Goal: Information Seeking & Learning: Learn about a topic

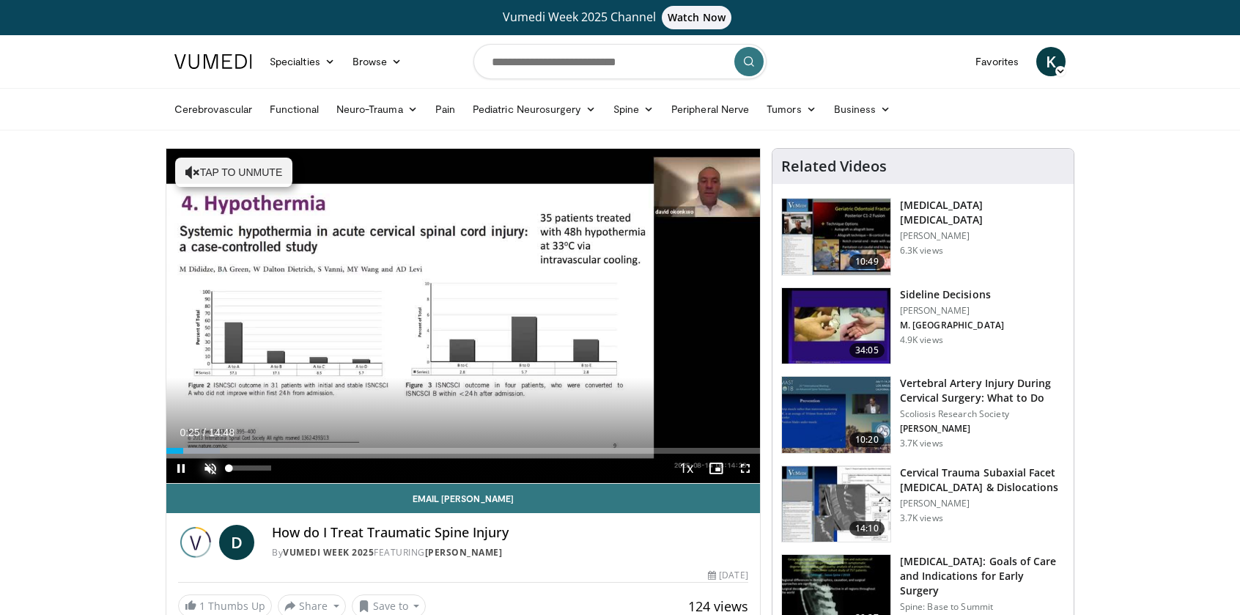
click at [210, 464] on span "Video Player" at bounding box center [210, 468] width 29 height 29
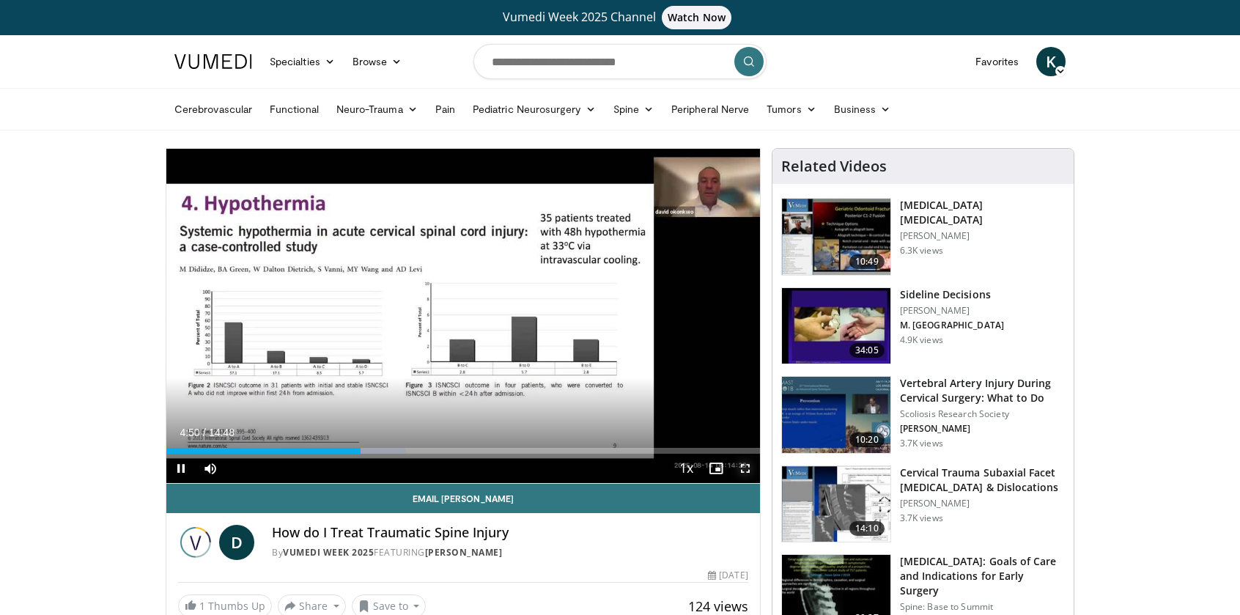
click at [745, 471] on span "Video Player" at bounding box center [745, 468] width 29 height 29
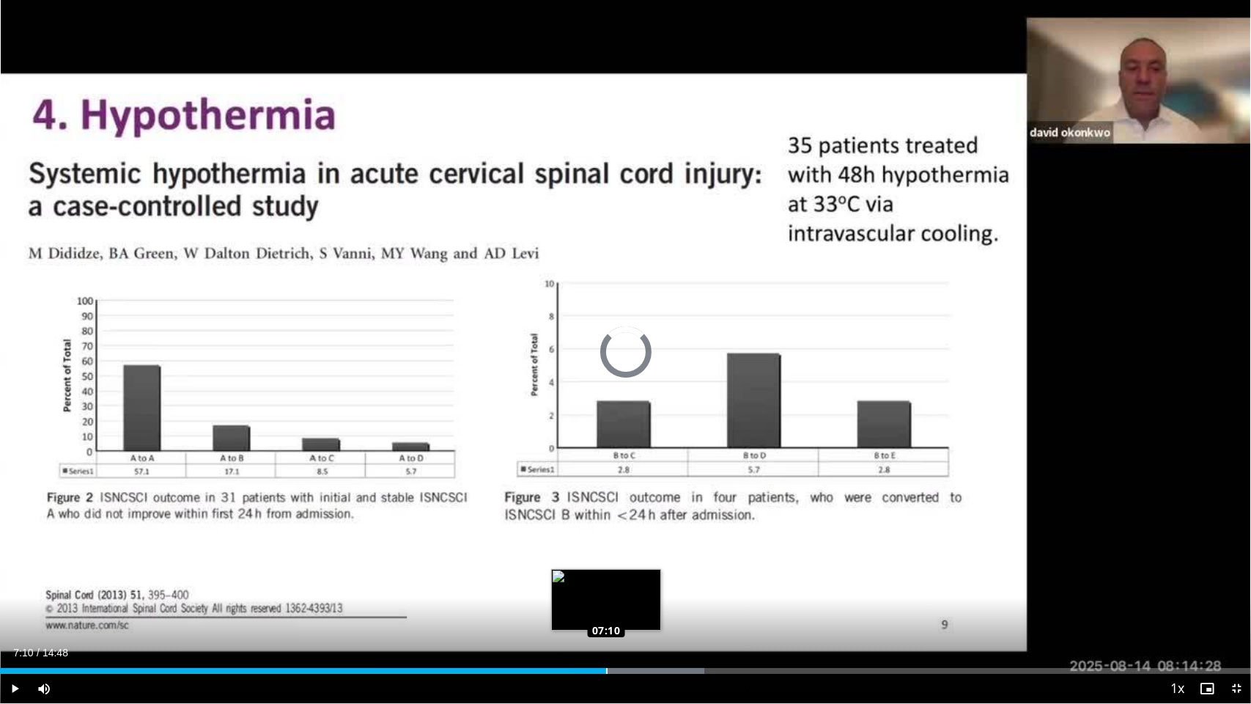
click at [606, 614] on div "Loaded : 56.30% 07:10 07:10" at bounding box center [625, 671] width 1251 height 6
click at [597, 614] on div "Loaded : 56.30% 07:11 07:04" at bounding box center [625, 671] width 1251 height 6
click at [578, 614] on div "Loaded : 56.30% 06:49 06:49" at bounding box center [625, 671] width 1251 height 6
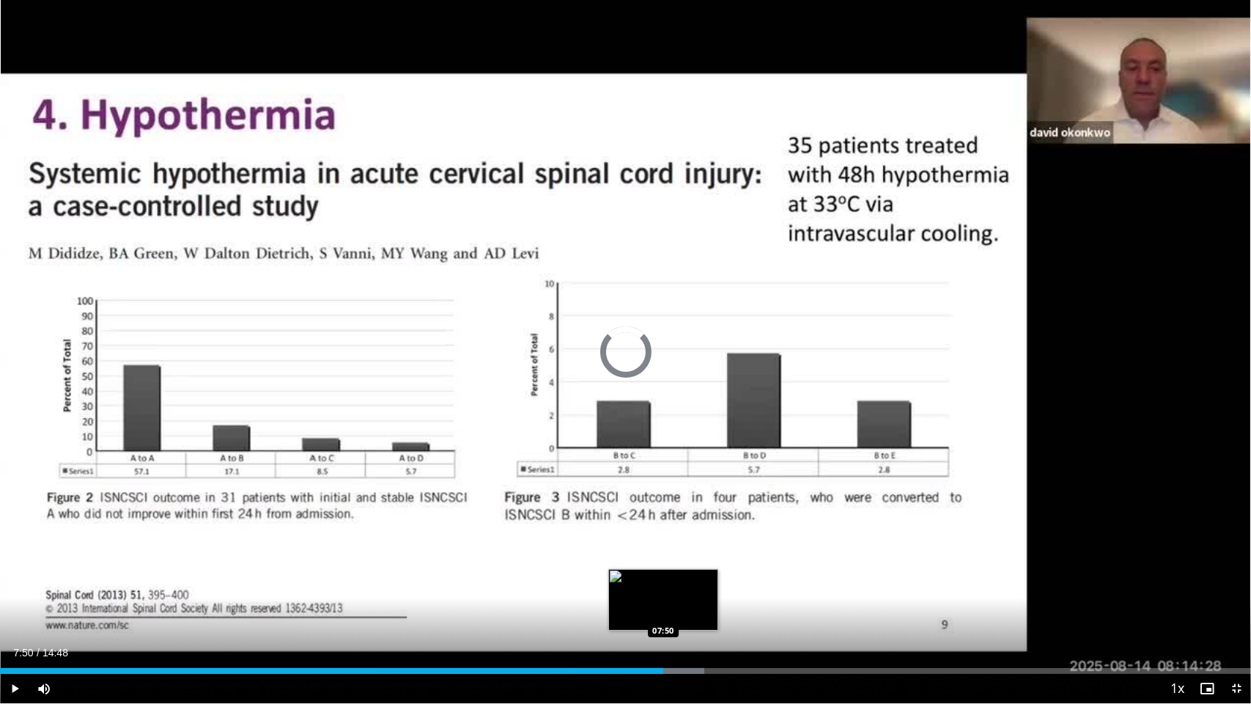
click at [663, 614] on div "Loaded : 56.30% 07:50 07:50" at bounding box center [625, 671] width 1251 height 6
click at [640, 614] on div "07:34" at bounding box center [334, 671] width 669 height 6
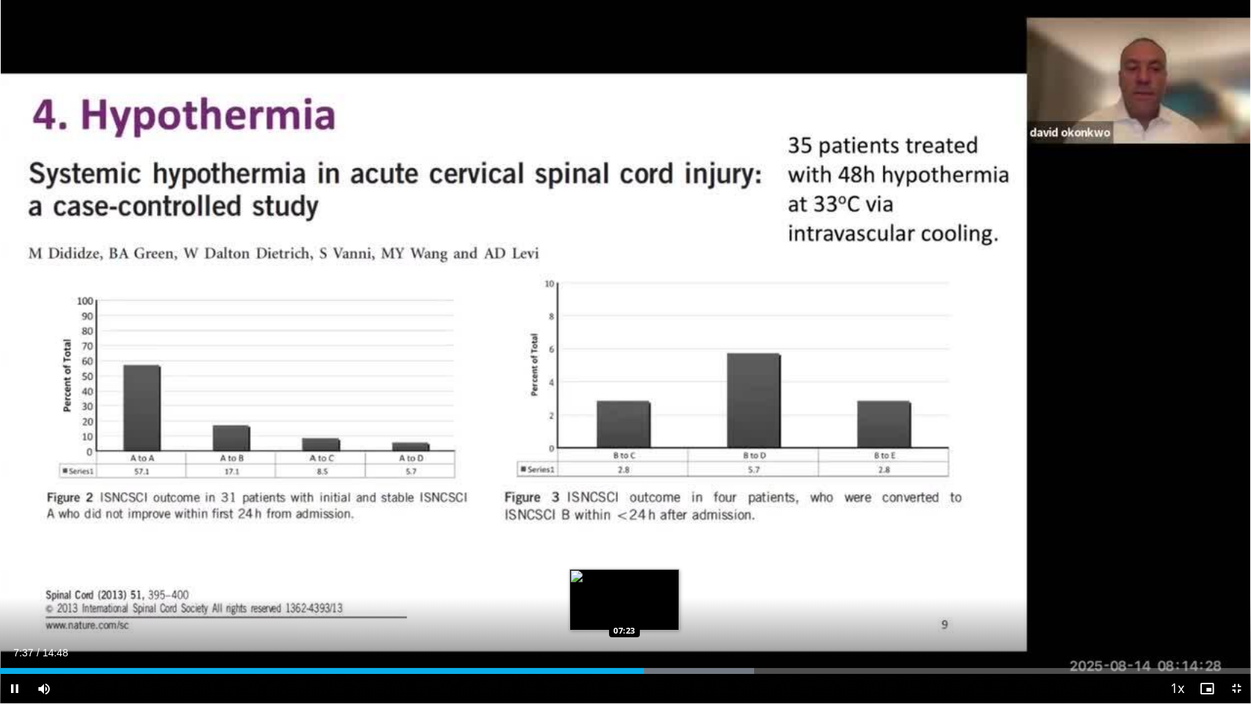
click at [625, 614] on div "Loaded : 60.31% 07:37 07:23" at bounding box center [625, 671] width 1251 height 6
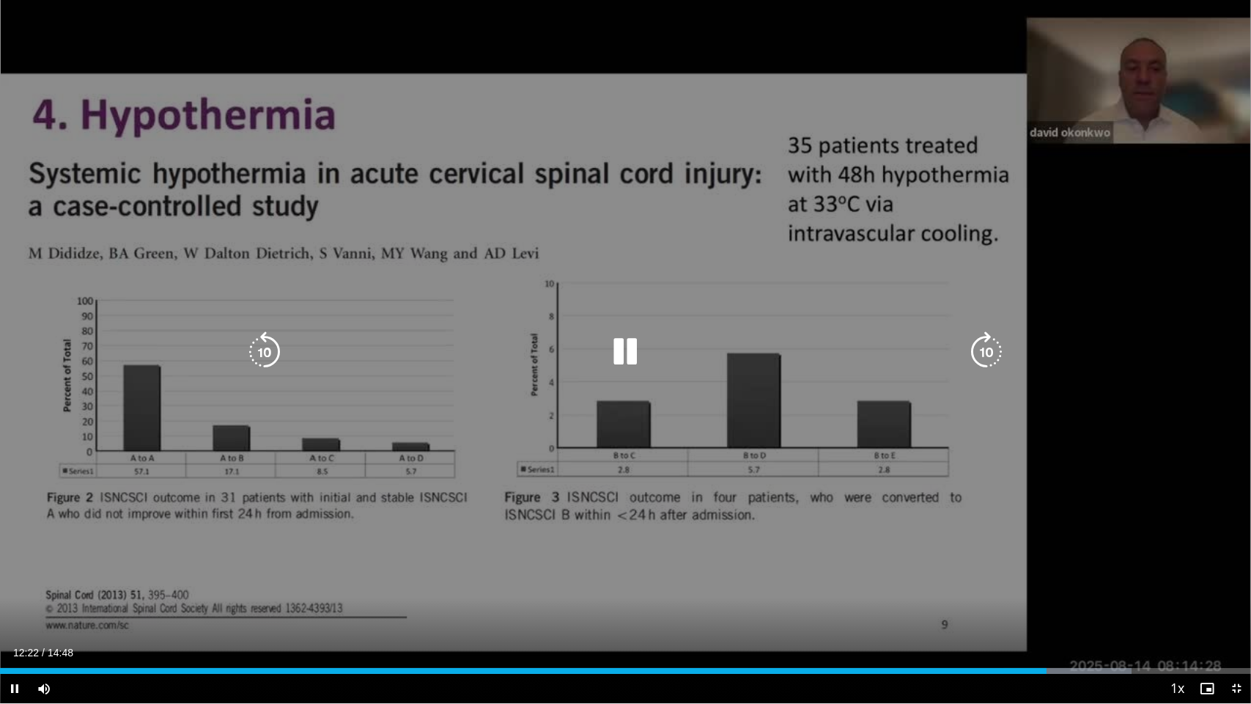
click at [944, 555] on div "10 seconds Tap to unmute" at bounding box center [625, 351] width 1251 height 703
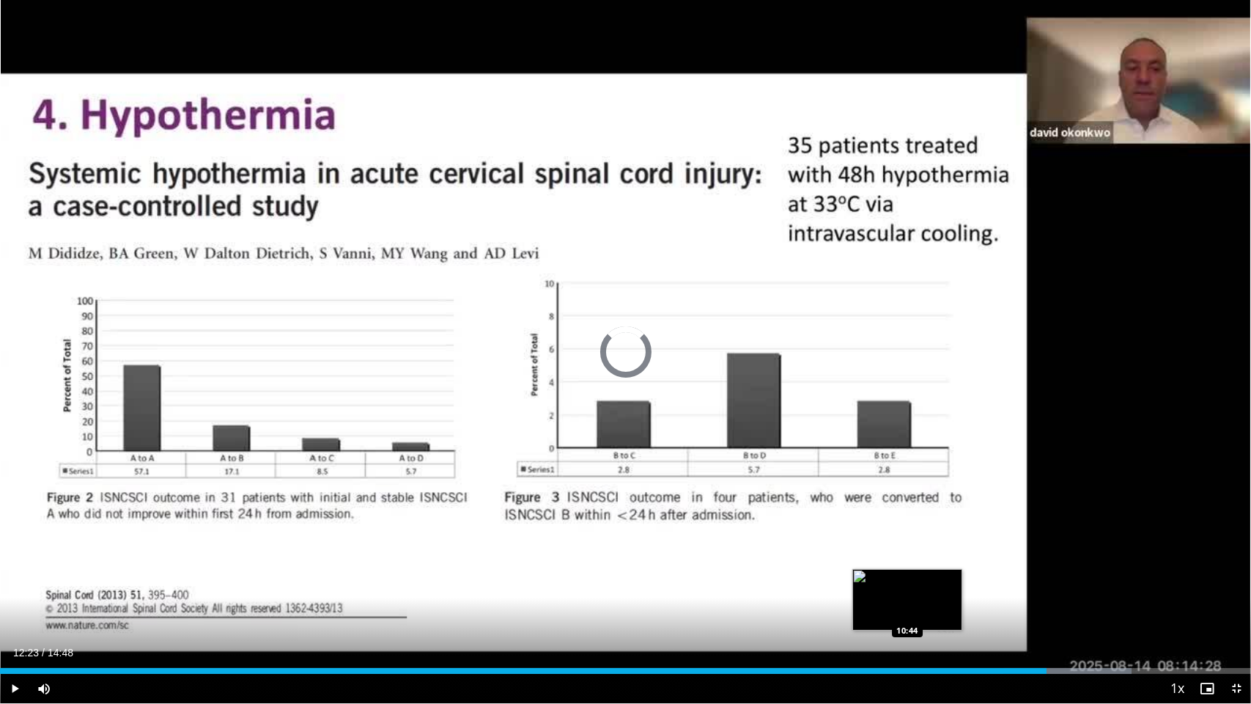
click at [907, 614] on div "12:23" at bounding box center [523, 671] width 1047 height 6
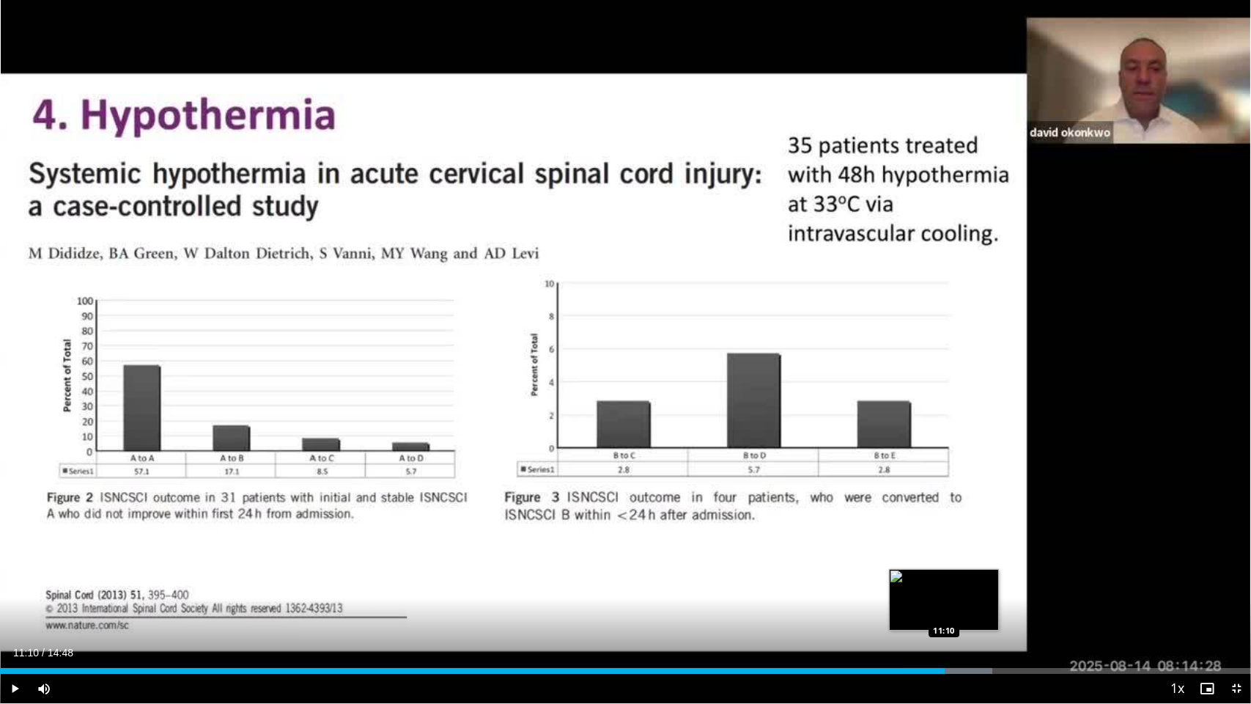
click at [945, 614] on div "Progress Bar" at bounding box center [947, 671] width 90 height 6
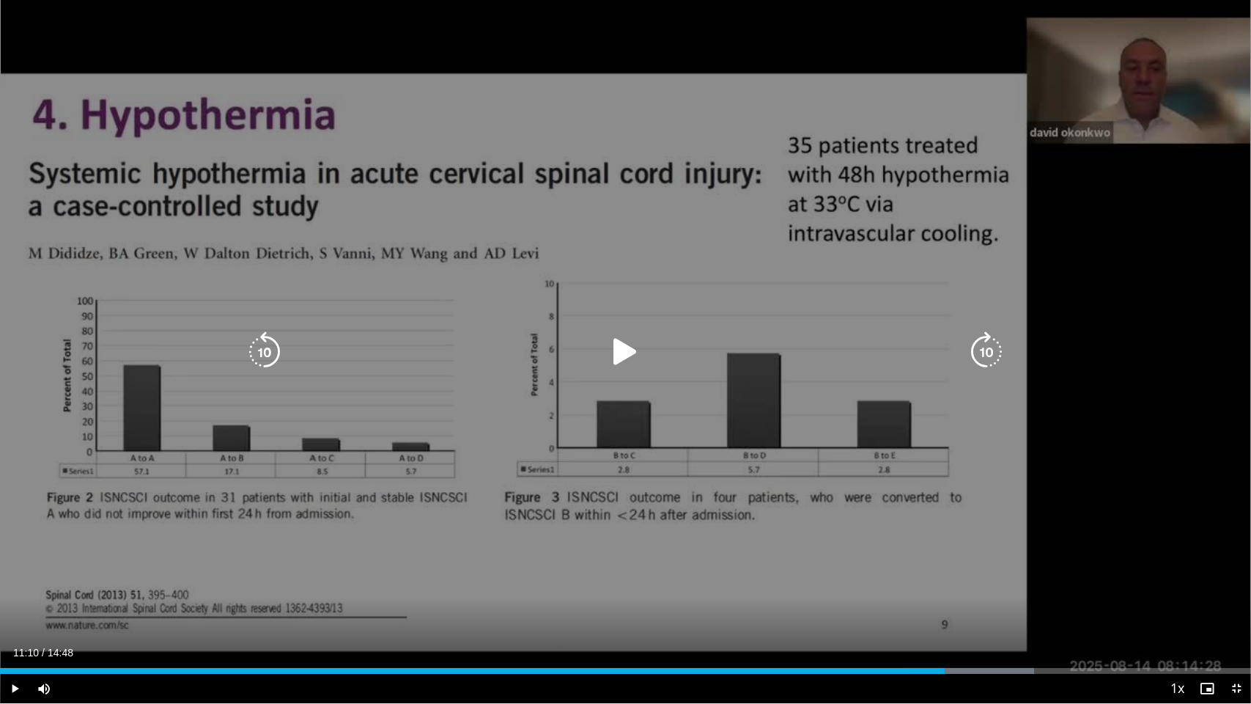
click at [615, 353] on icon "Video Player" at bounding box center [626, 351] width 41 height 41
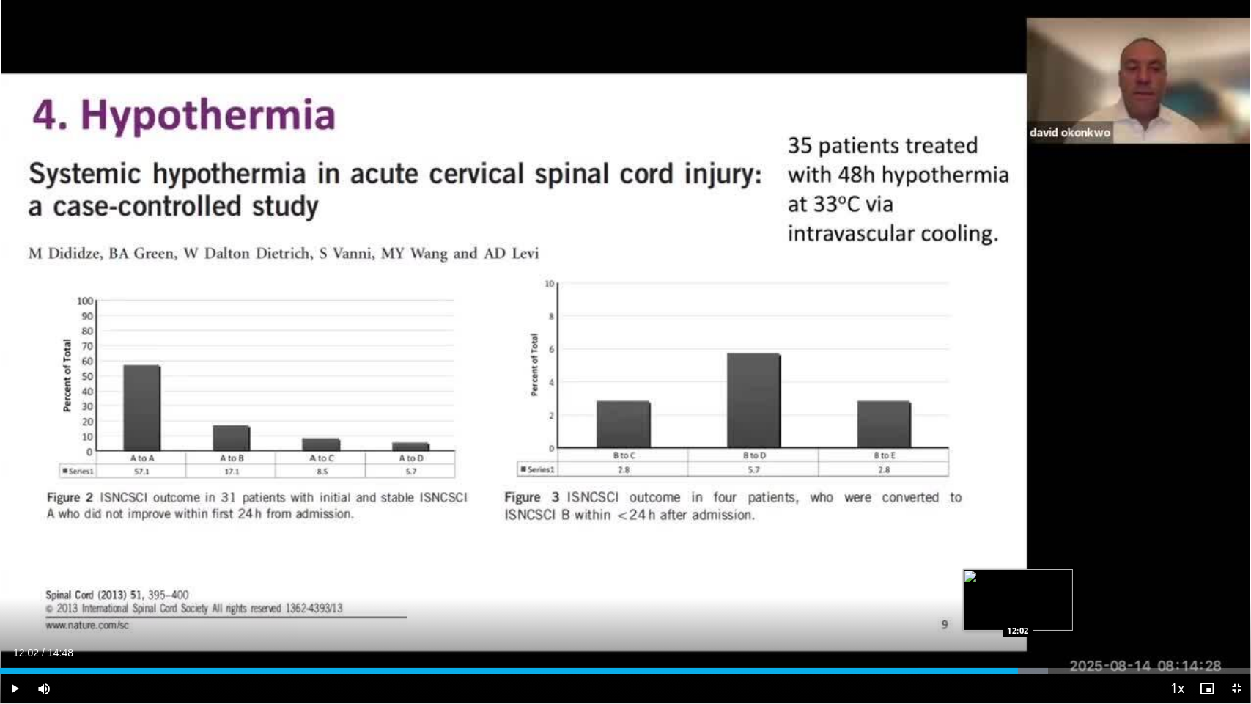
click at [1018, 614] on div "Loaded : 83.77% 11:21 12:02" at bounding box center [625, 671] width 1251 height 6
click at [1237, 614] on span "Video Player" at bounding box center [1236, 688] width 29 height 29
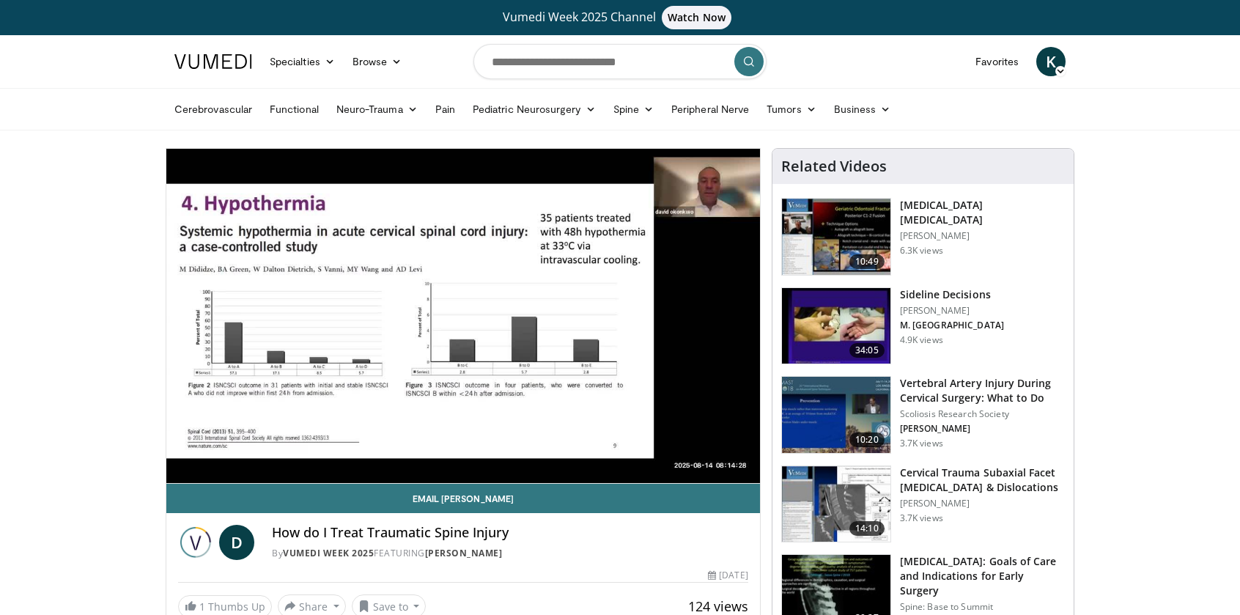
click at [858, 234] on img at bounding box center [836, 237] width 108 height 76
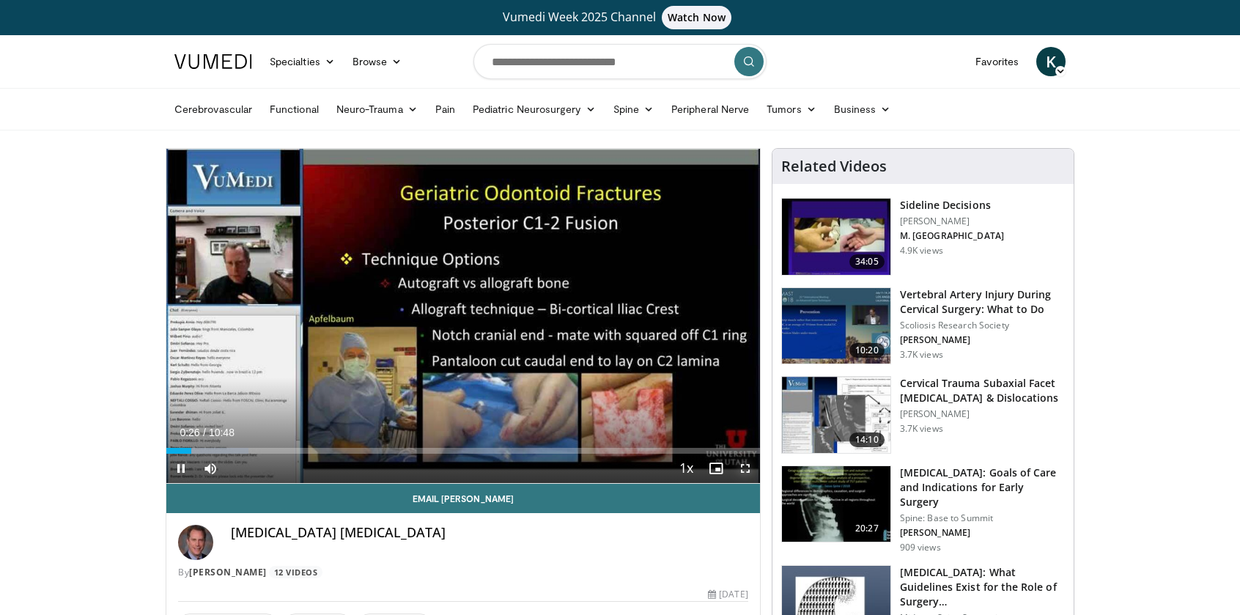
click at [743, 471] on span "Video Player" at bounding box center [745, 468] width 29 height 29
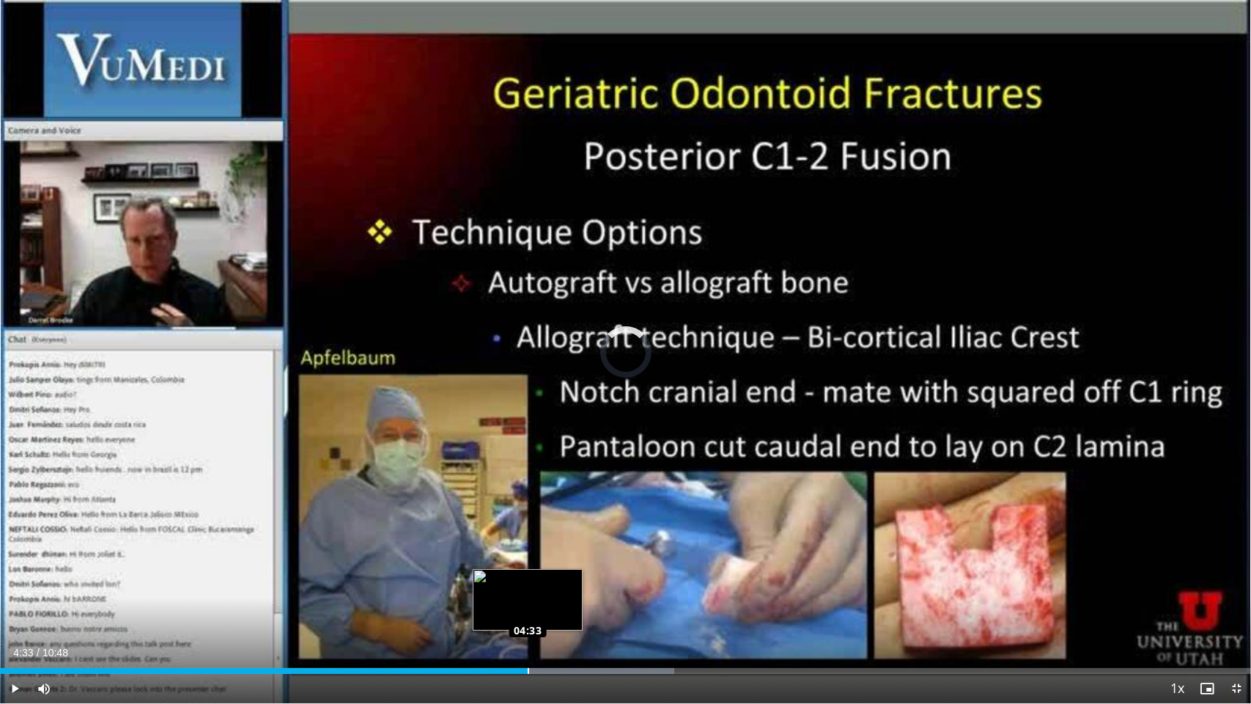
click at [528, 614] on div "Loaded : 53.90% 04:33 04:33" at bounding box center [625, 671] width 1251 height 6
click at [504, 614] on div "Loaded : 53.90% 04:20 04:20" at bounding box center [625, 671] width 1251 height 6
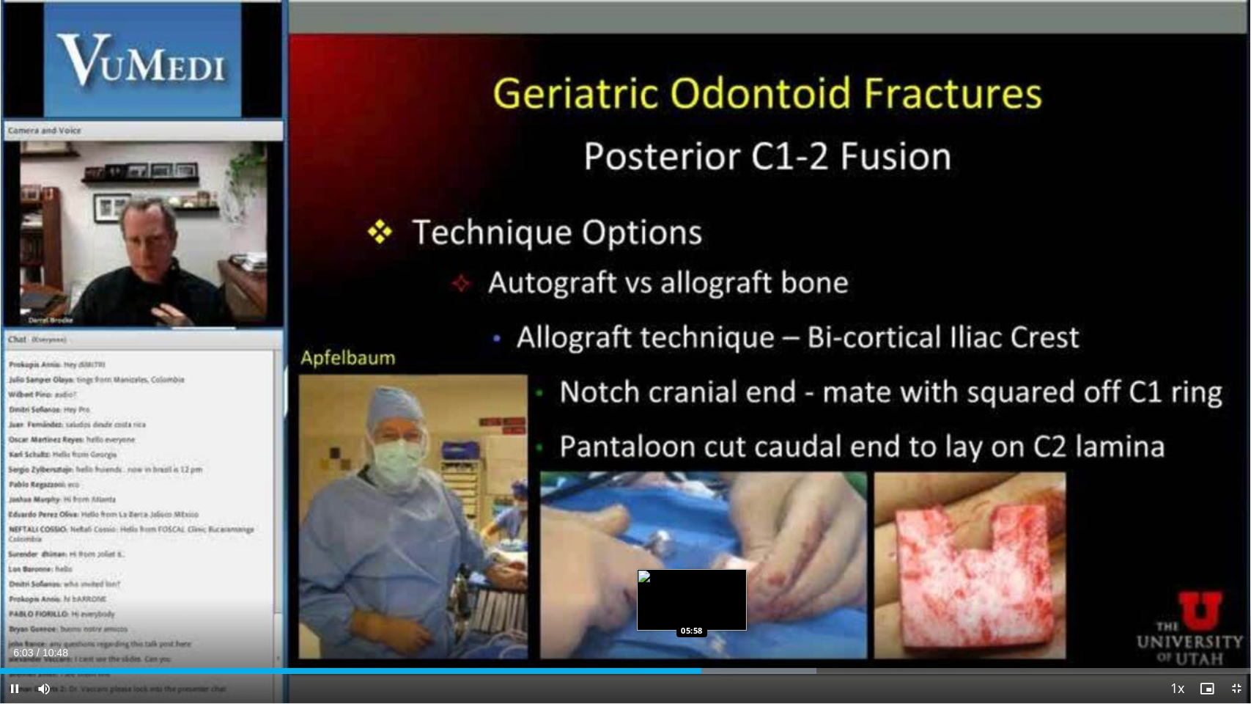
click at [691, 614] on div "06:03" at bounding box center [351, 671] width 702 height 6
click at [680, 614] on div "Loaded : 65.25% 05:52 05:52" at bounding box center [625, 671] width 1251 height 6
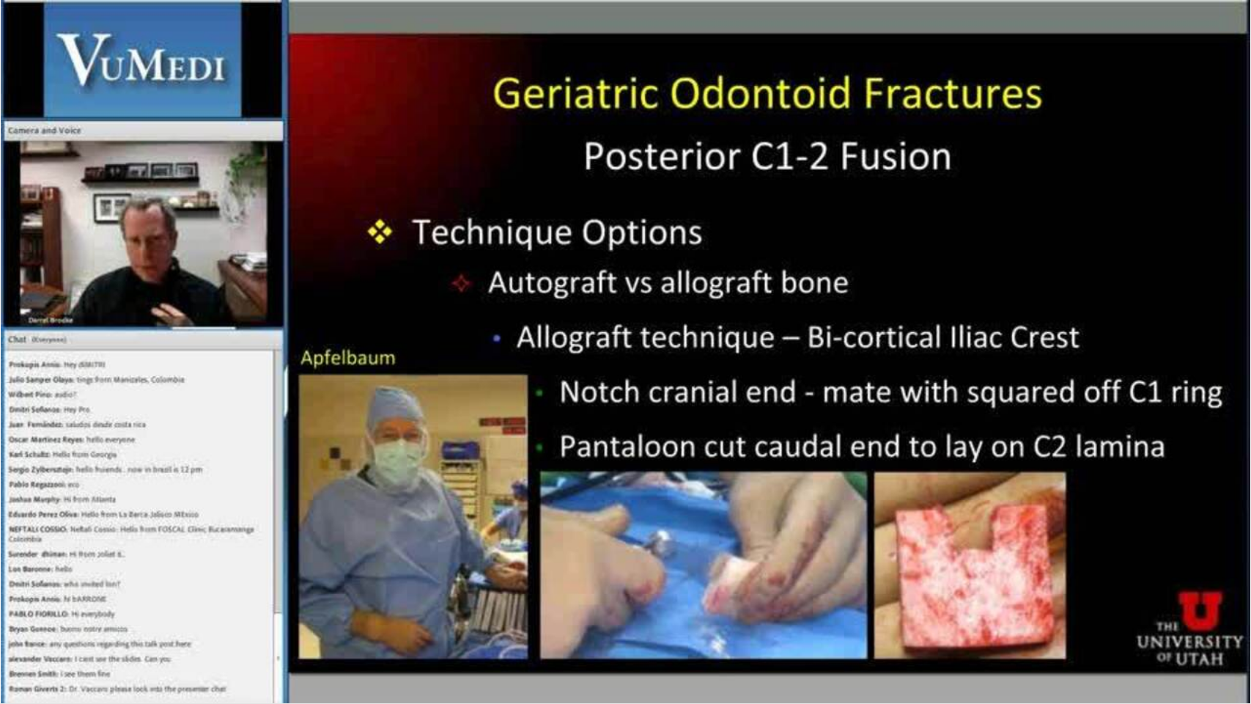
click at [1234, 614] on video-js "**********" at bounding box center [625, 352] width 1251 height 704
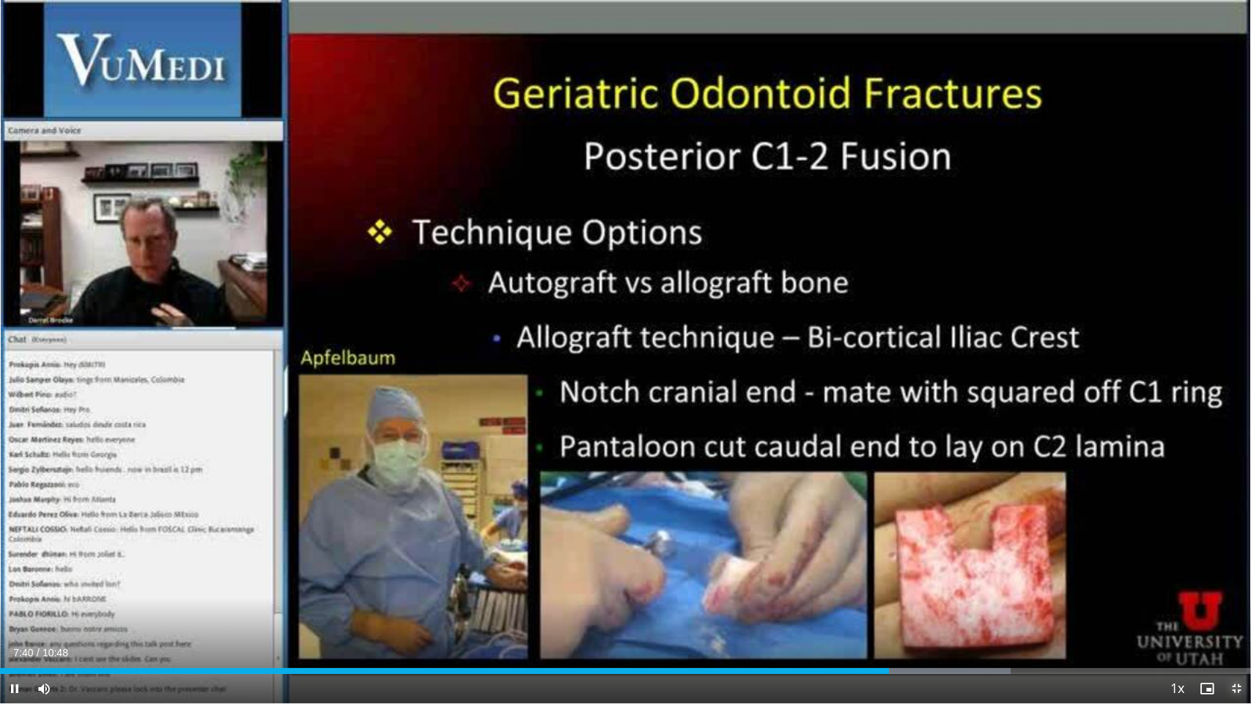
click at [1233, 614] on span "Video Player" at bounding box center [1236, 688] width 29 height 29
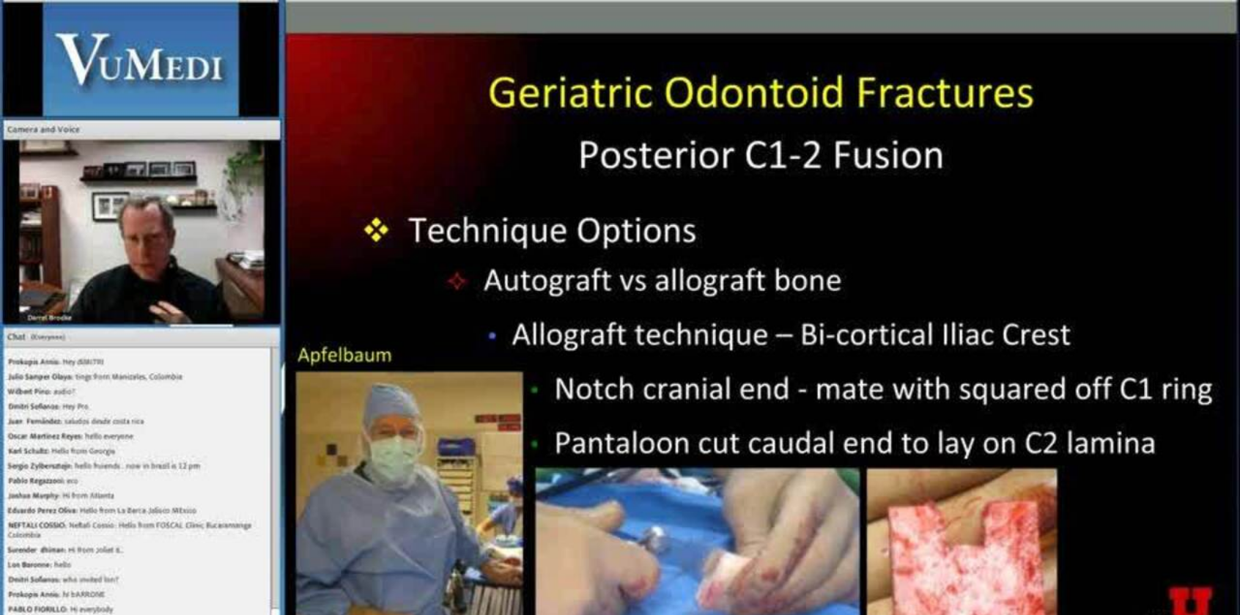
scroll to position [73, 0]
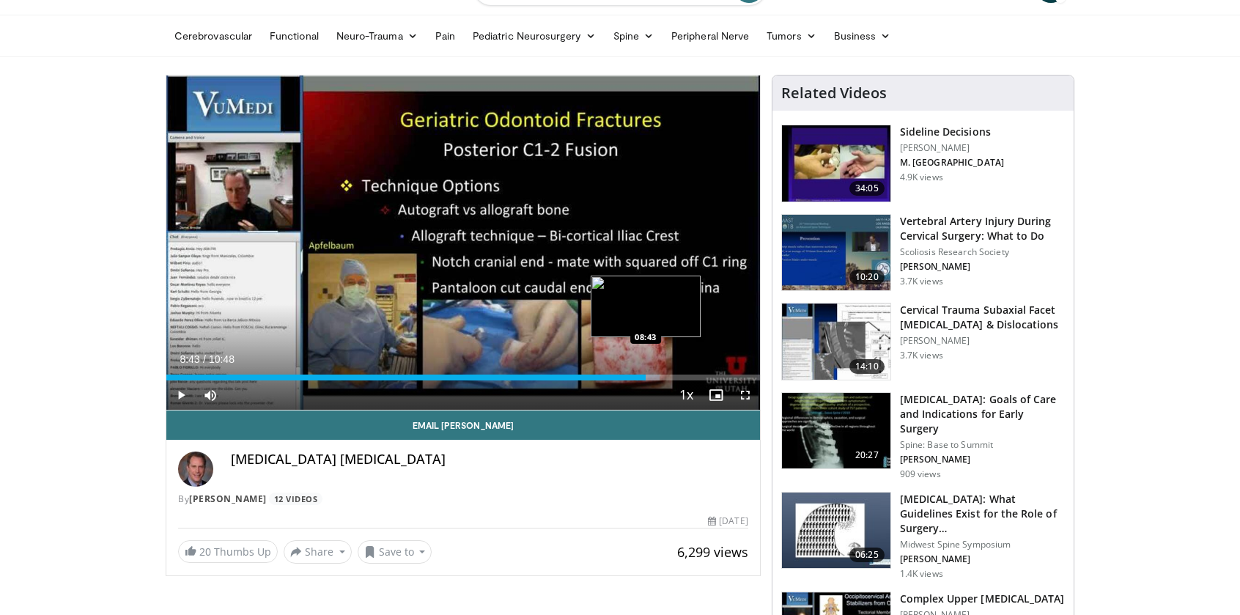
click at [645, 376] on div "Progress Bar" at bounding box center [617, 378] width 86 height 6
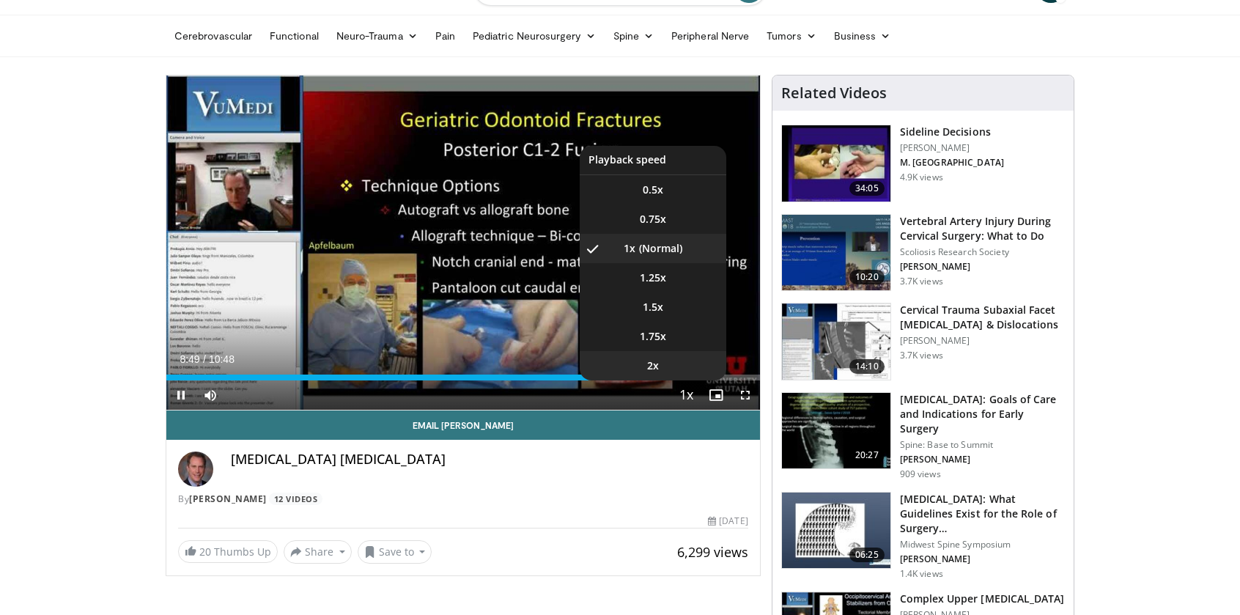
click at [675, 377] on video-js "**********" at bounding box center [463, 243] width 594 height 335
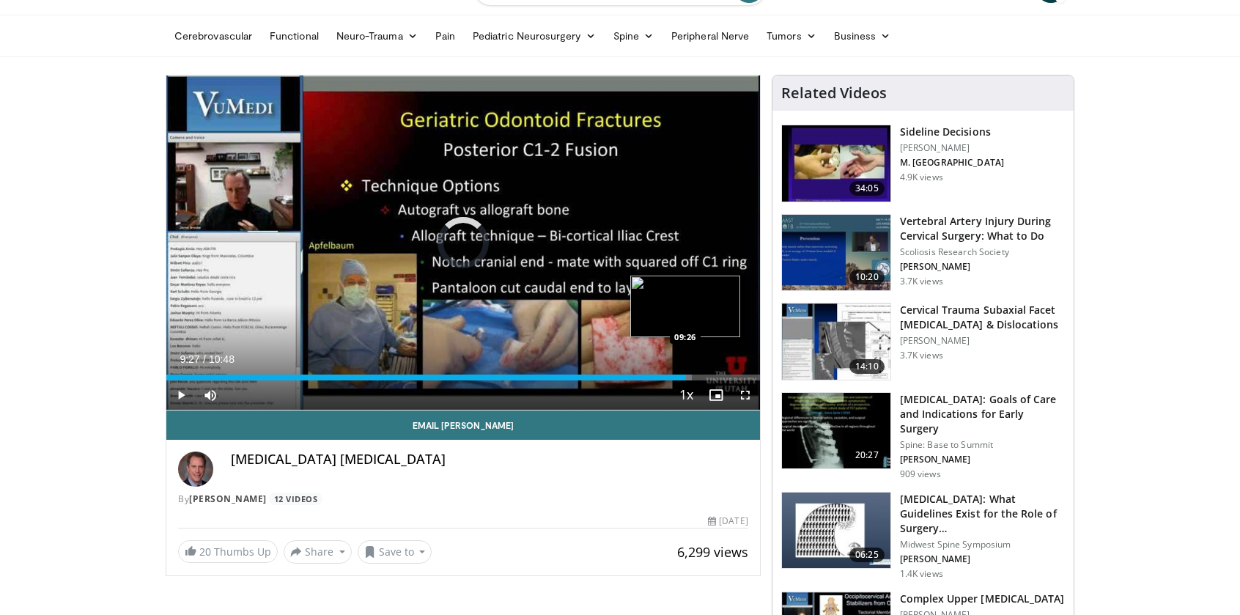
click at [685, 378] on div "Loaded : 88.56% 08:50 09:26" at bounding box center [463, 378] width 594 height 6
